Goal: Transaction & Acquisition: Download file/media

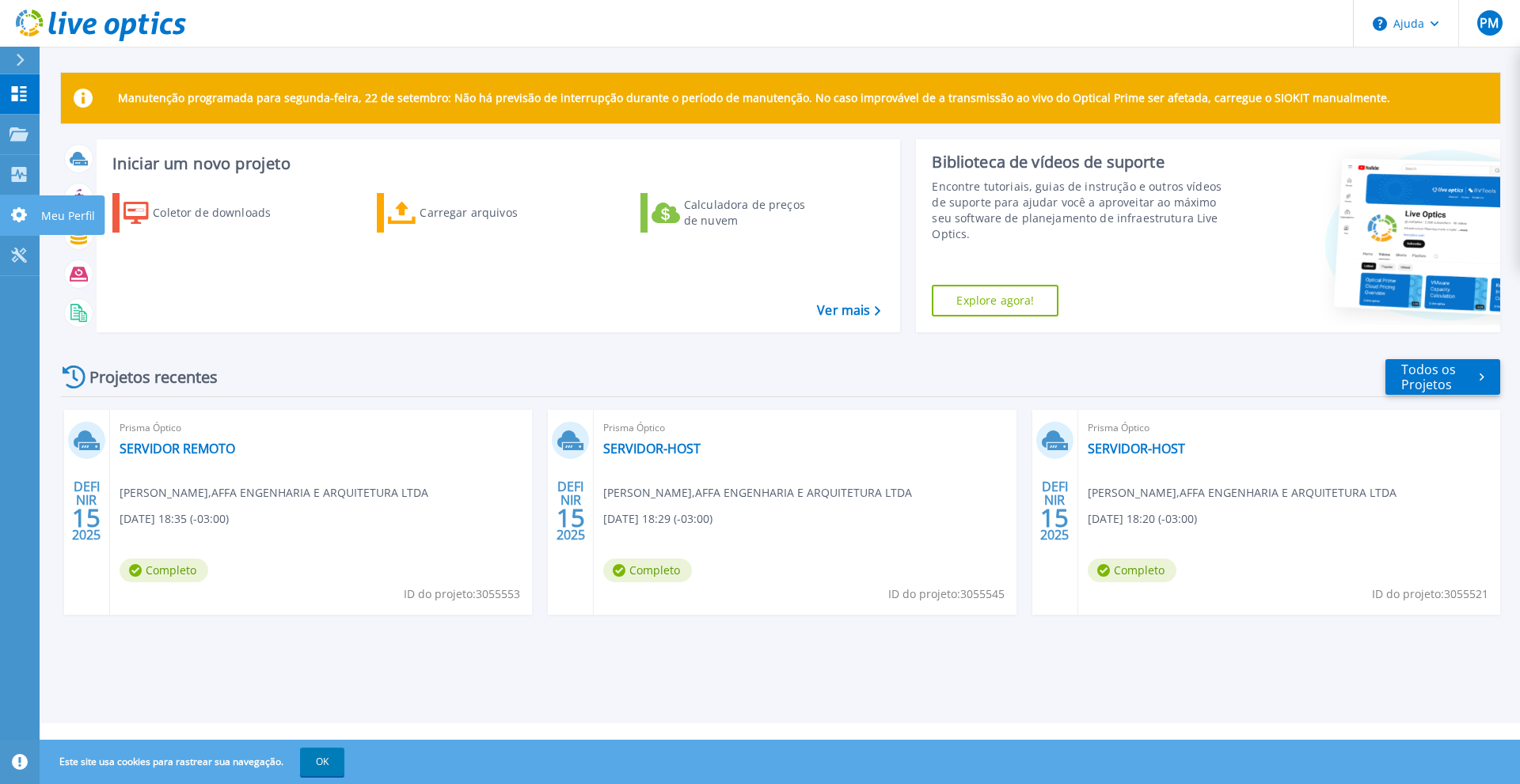
click at [17, 214] on icon at bounding box center [19, 215] width 16 height 15
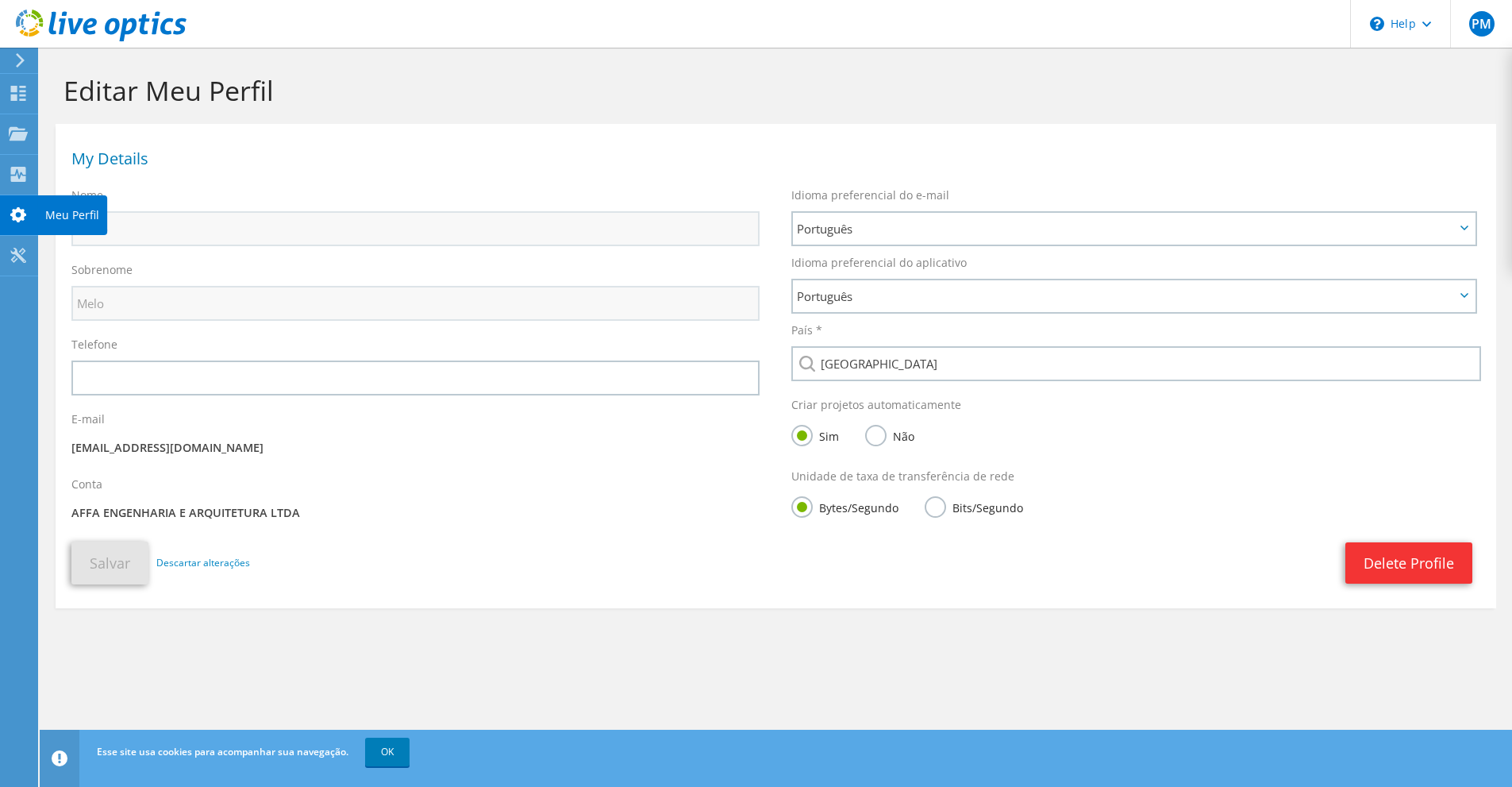
click at [19, 212] on icon at bounding box center [18, 215] width 19 height 15
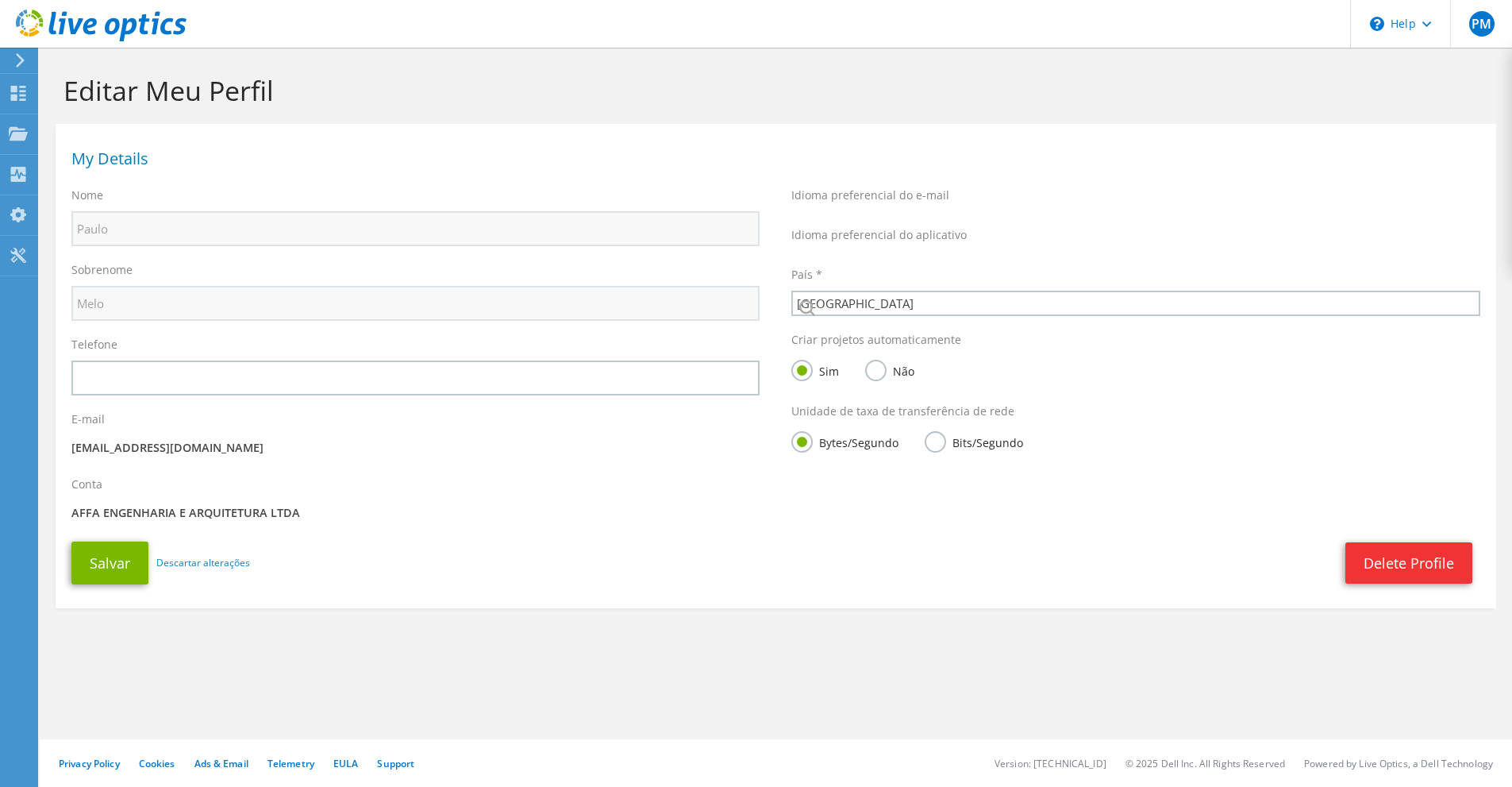
select select "30"
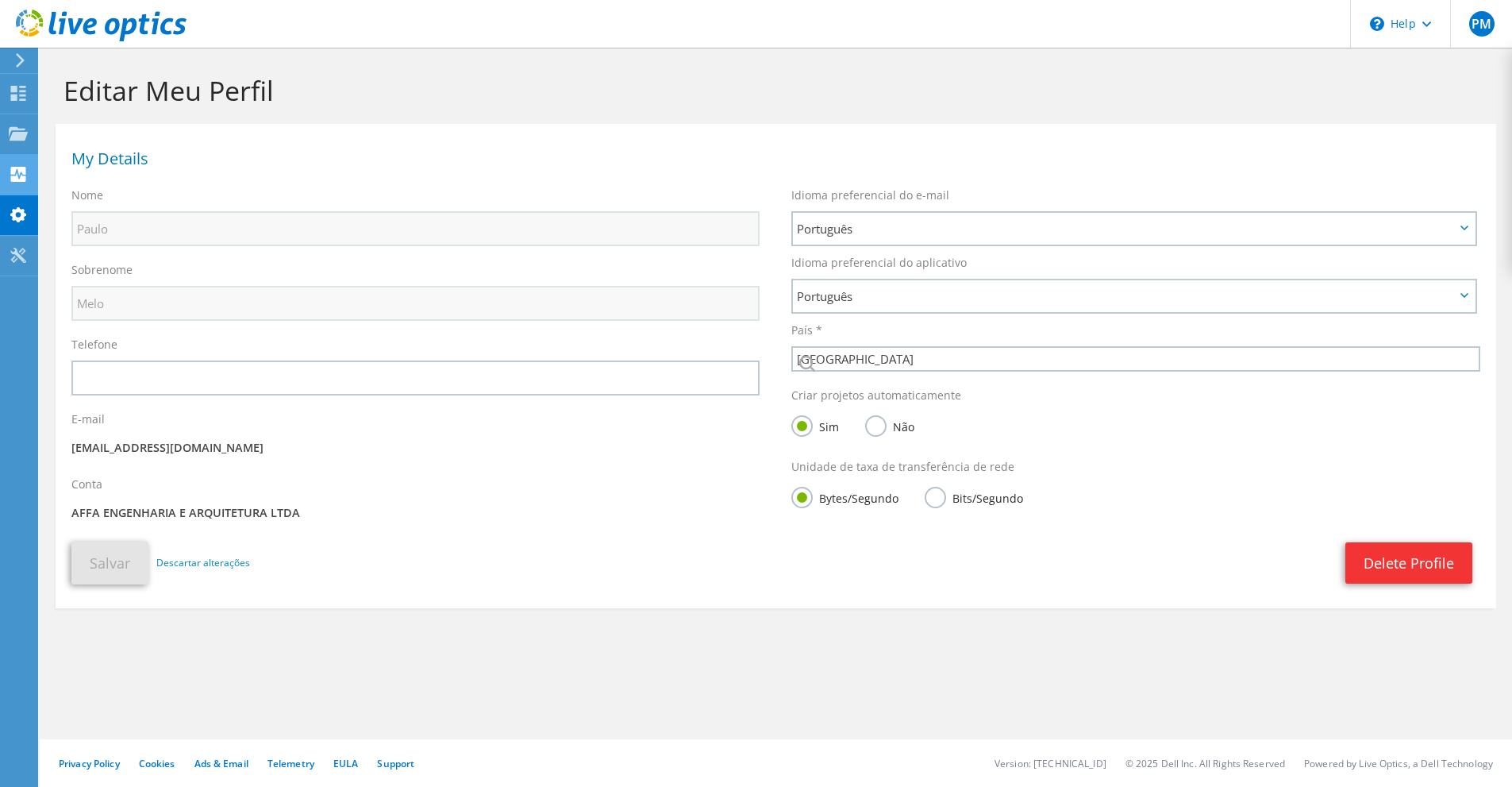
click at [18, 172] on icon at bounding box center [18, 174] width 19 height 15
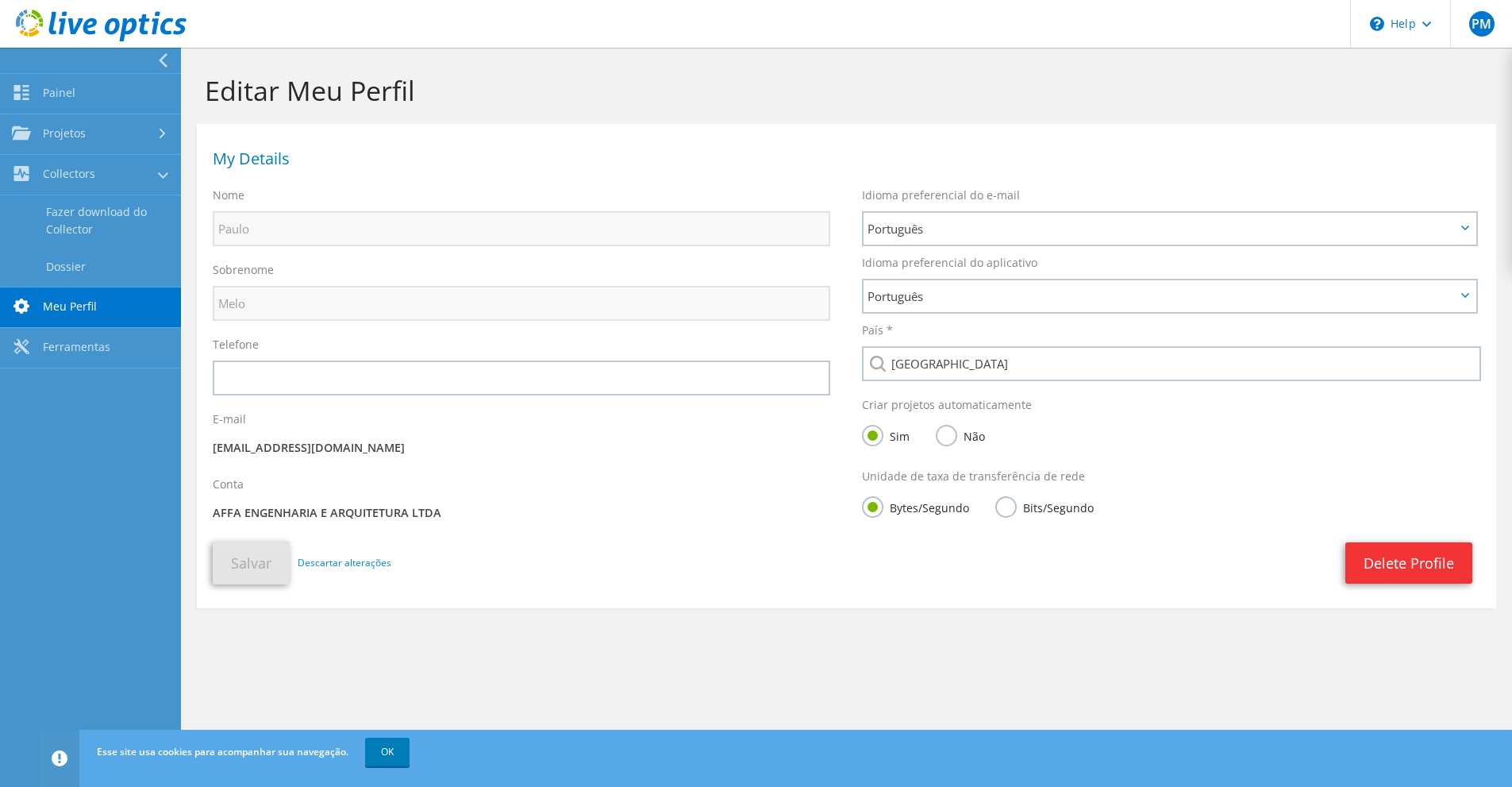
click at [107, 319] on link "Meu Perfil" at bounding box center [90, 307] width 181 height 41
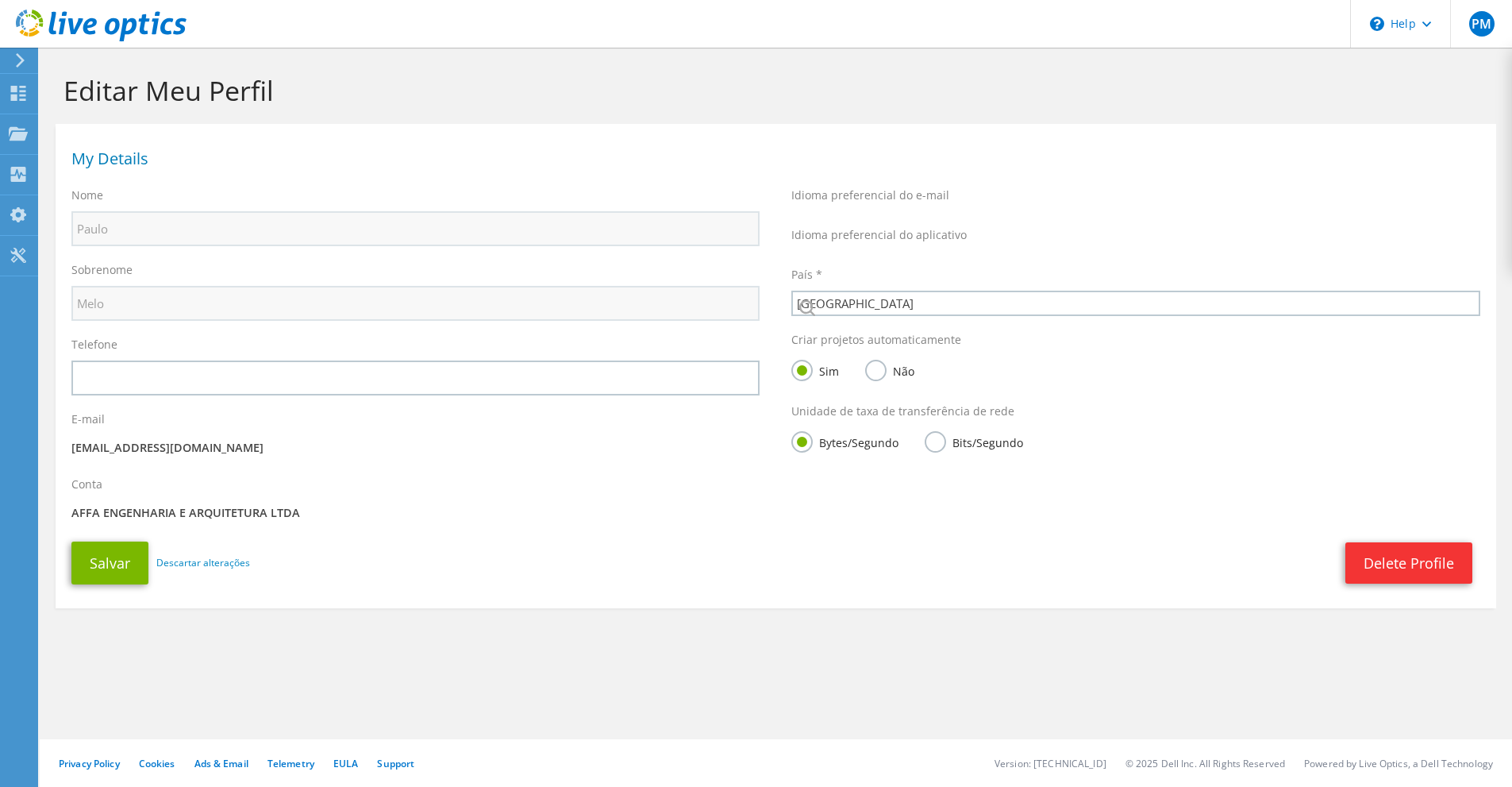
select select "30"
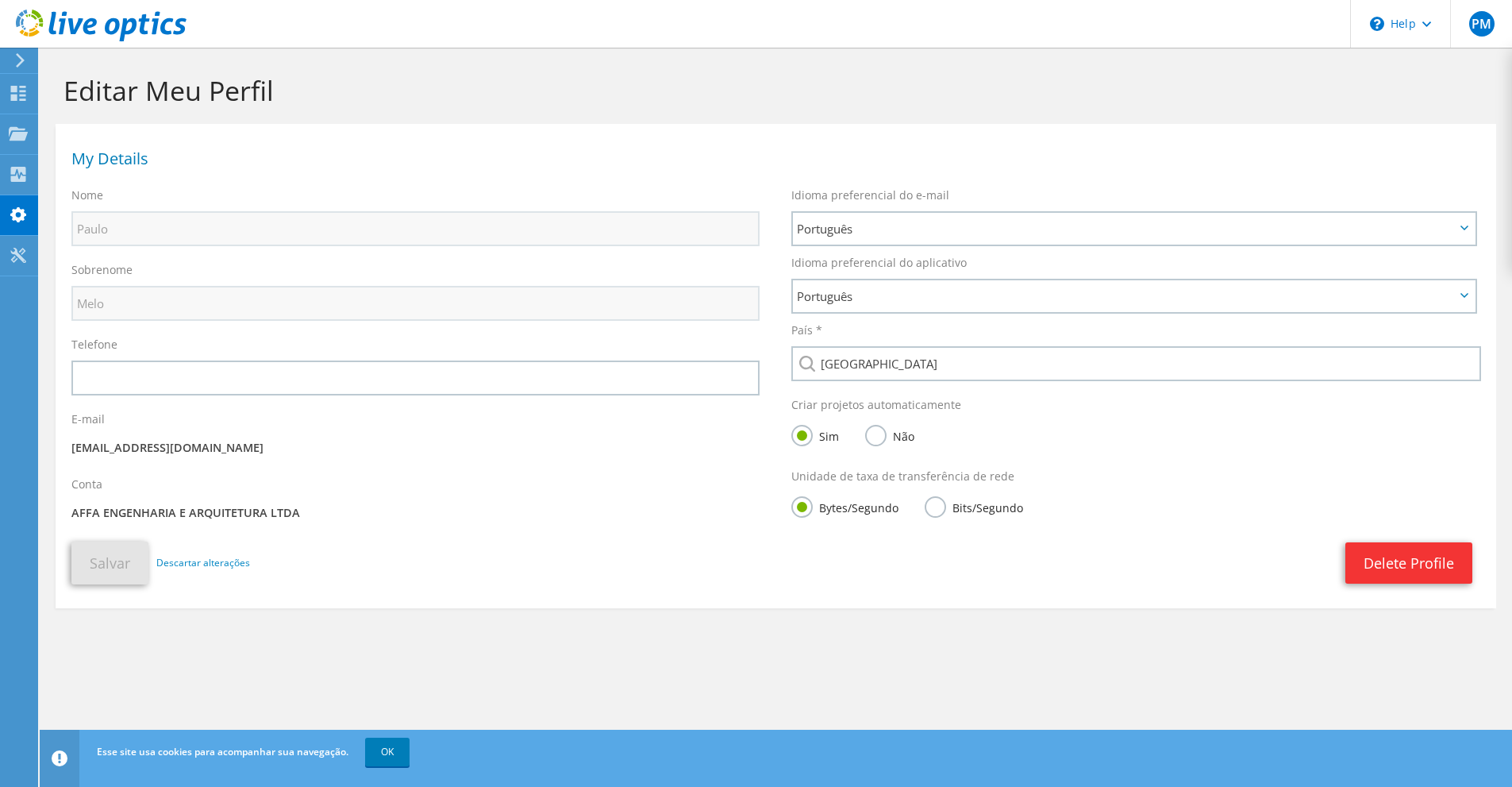
click at [23, 57] on icon at bounding box center [20, 59] width 12 height 14
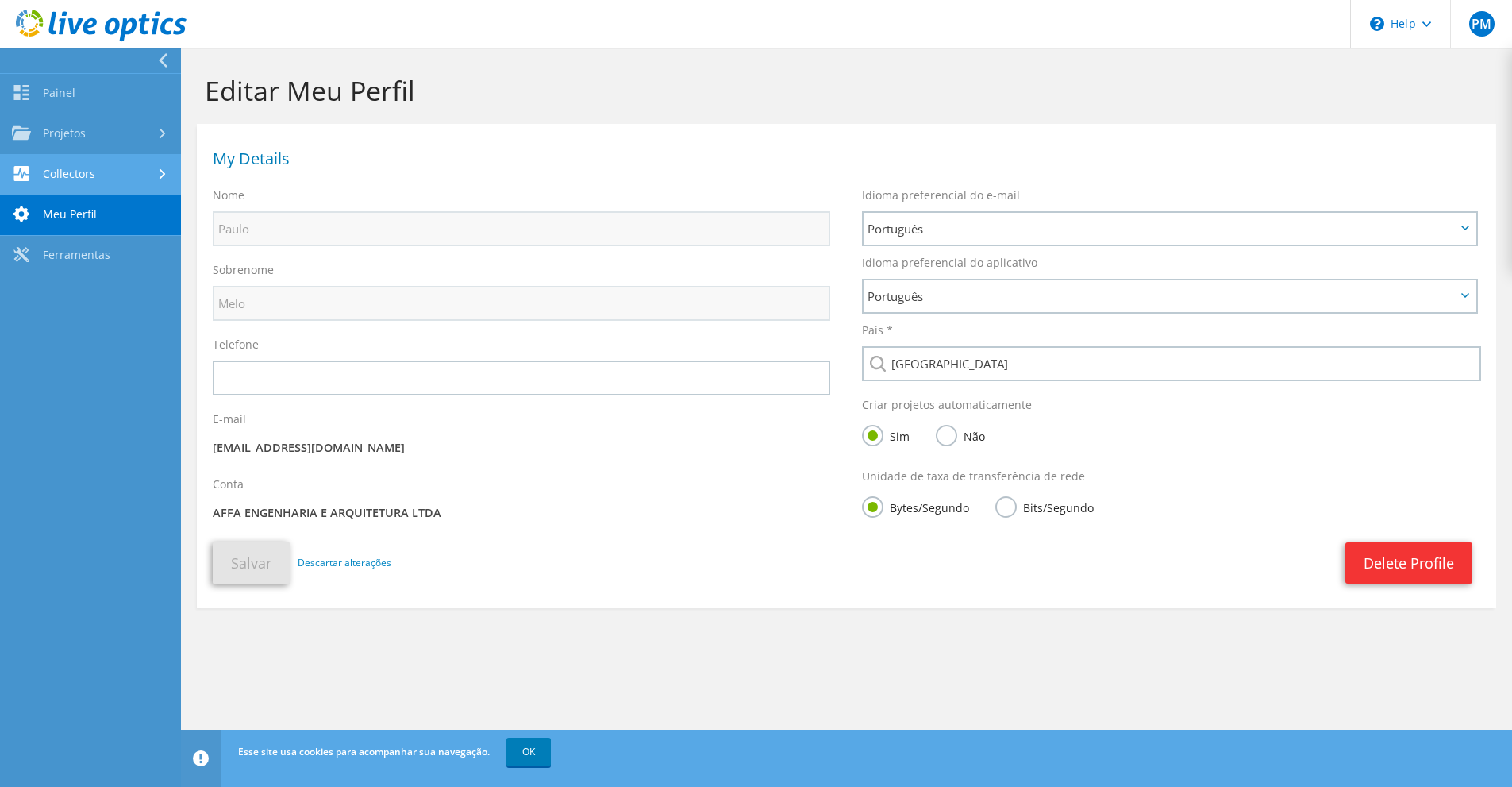
click at [114, 174] on link "Collectors" at bounding box center [90, 174] width 181 height 41
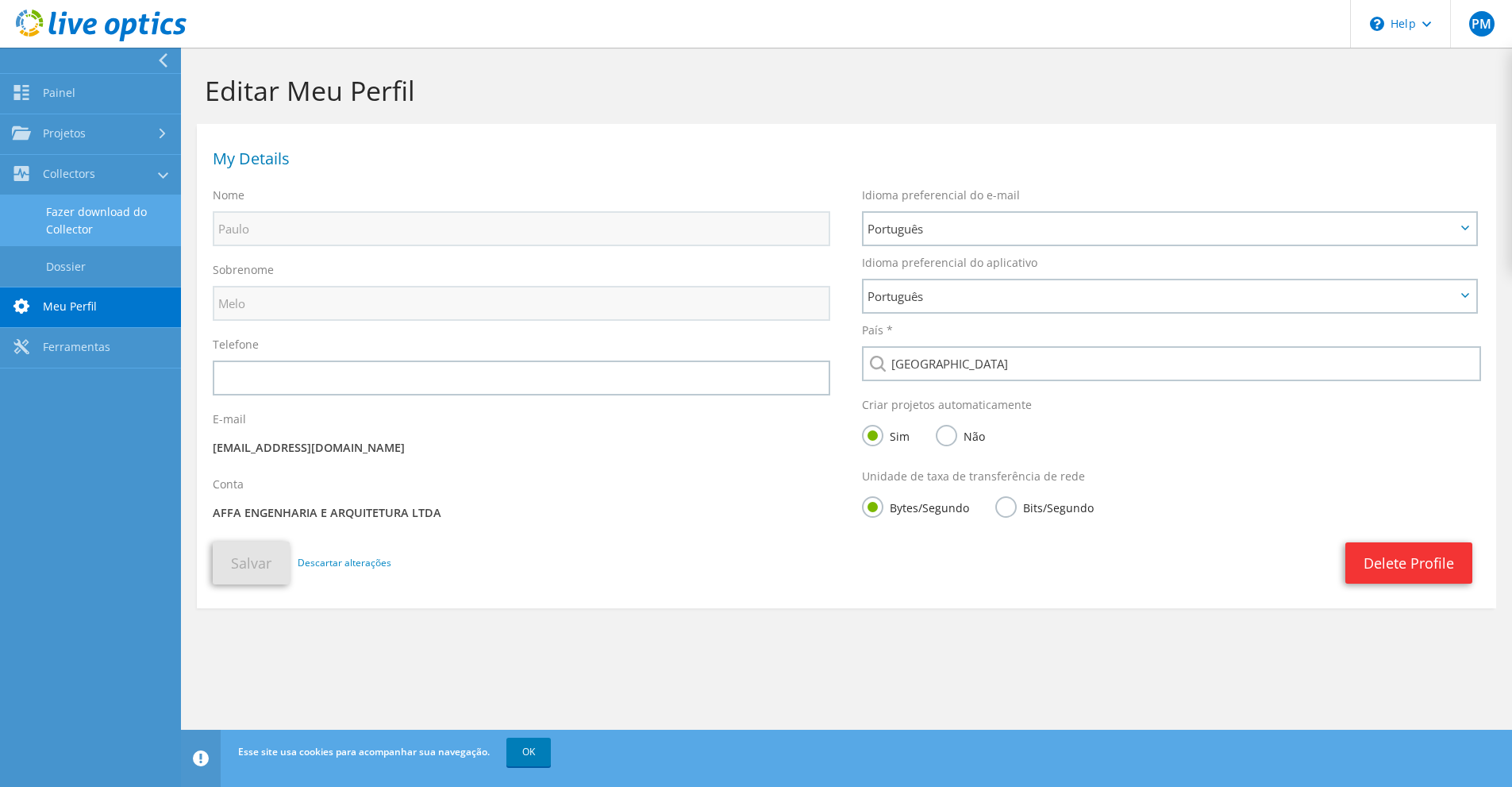
click at [80, 222] on link "Fazer download do Collector" at bounding box center [90, 221] width 181 height 51
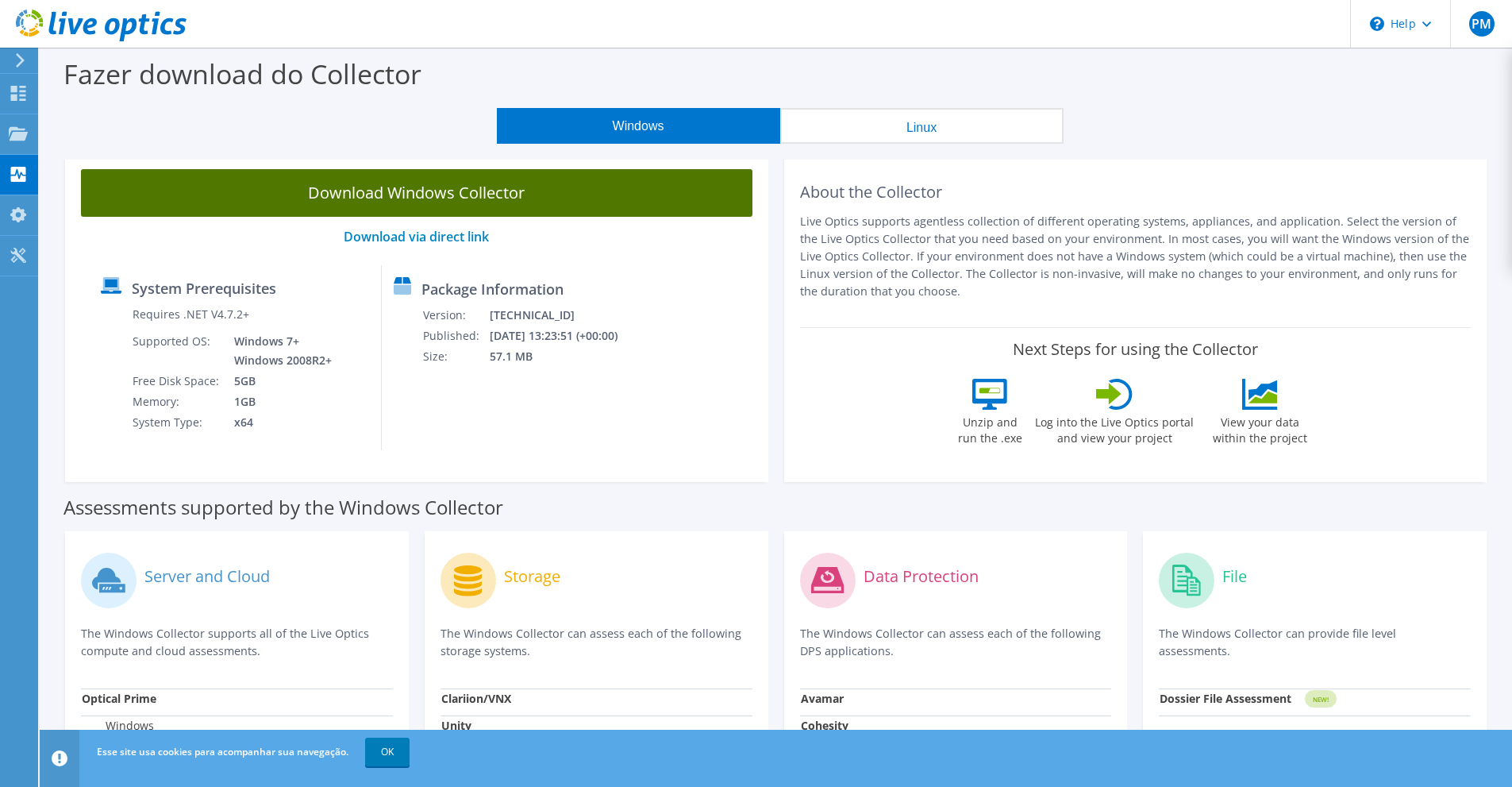
click at [395, 191] on link "Download Windows Collector" at bounding box center [416, 193] width 672 height 48
